Goal: Find specific page/section

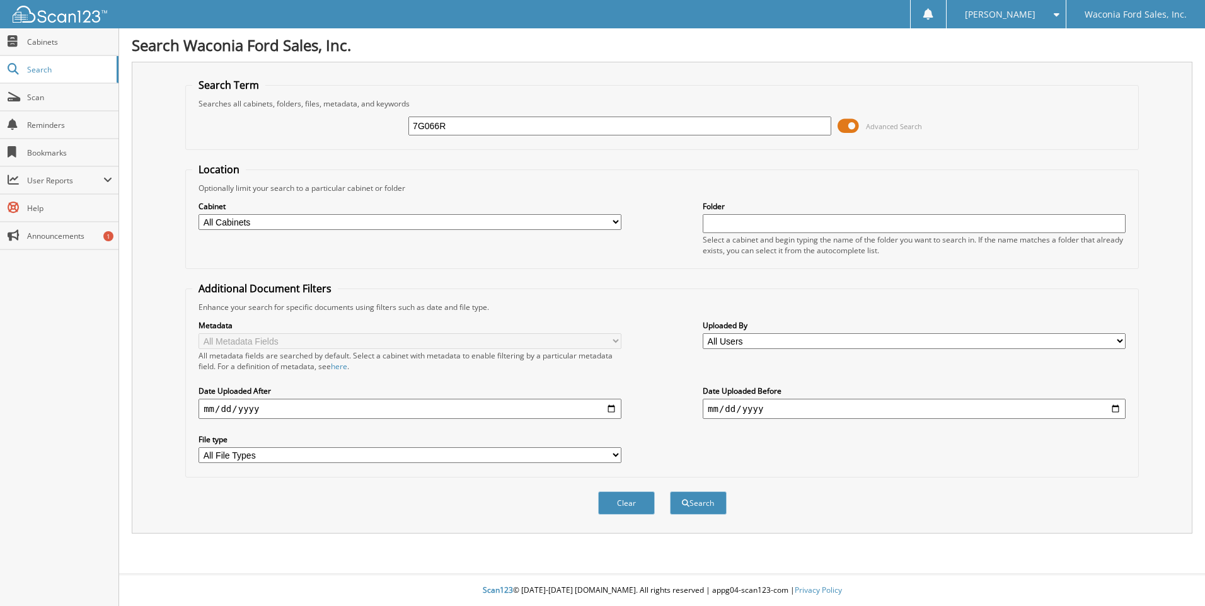
type input "7G066R"
click at [670, 492] on button "Search" at bounding box center [698, 503] width 57 height 23
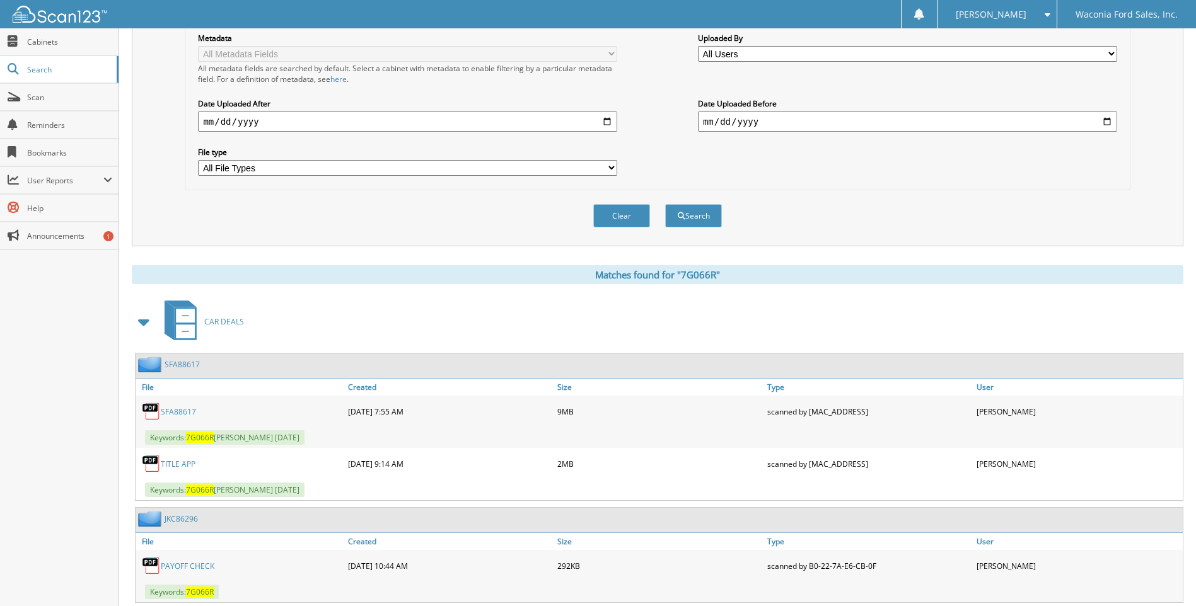
scroll to position [323, 0]
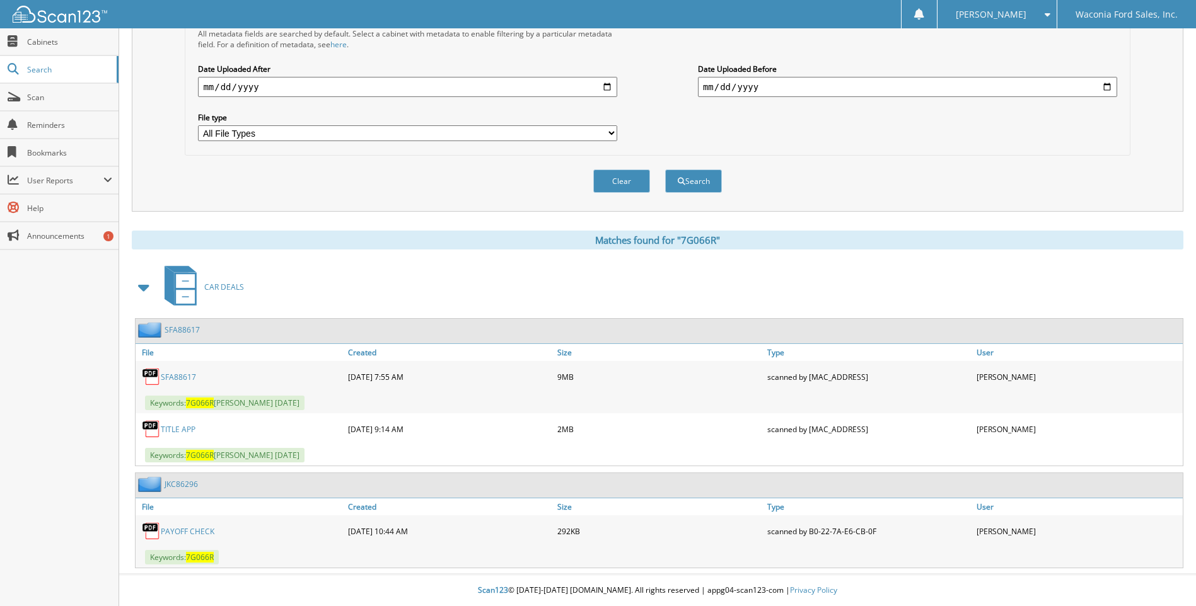
click at [185, 531] on link "PAYOFF CHECK" at bounding box center [188, 531] width 54 height 11
click at [178, 372] on link "SFA88617" at bounding box center [178, 377] width 35 height 11
